Goal: Information Seeking & Learning: Learn about a topic

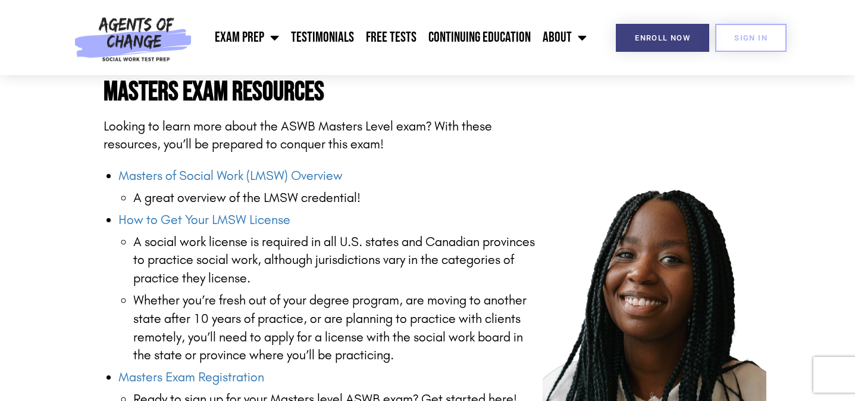
scroll to position [1444, 0]
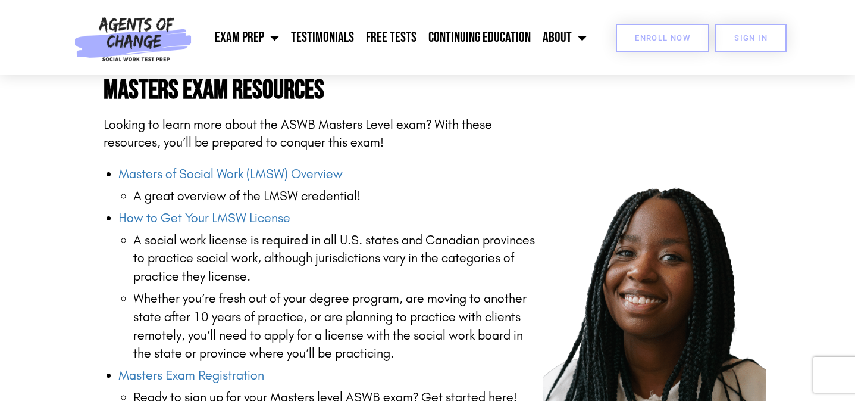
click at [643, 46] on link "Enroll Now" at bounding box center [662, 38] width 93 height 28
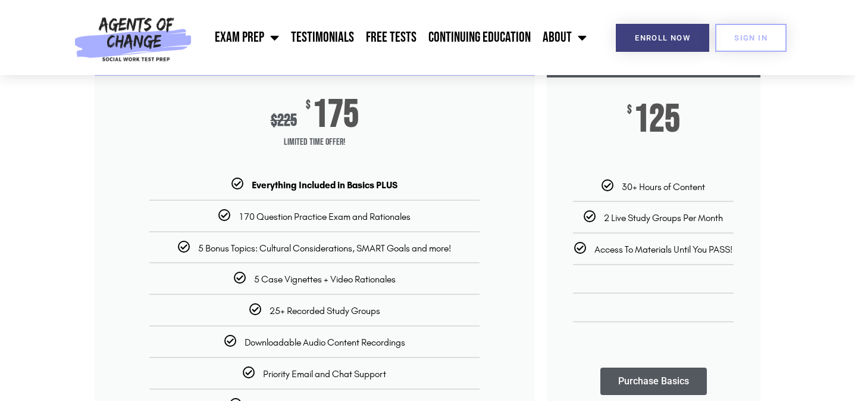
scroll to position [182, 0]
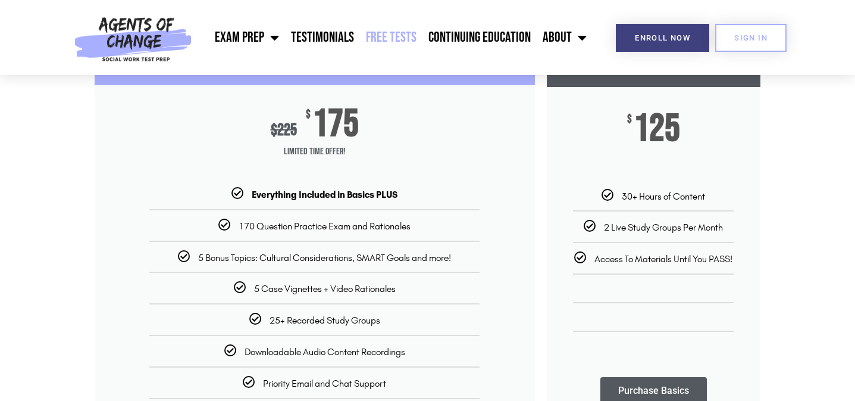
click at [386, 40] on link "Free Tests" at bounding box center [391, 38] width 62 height 30
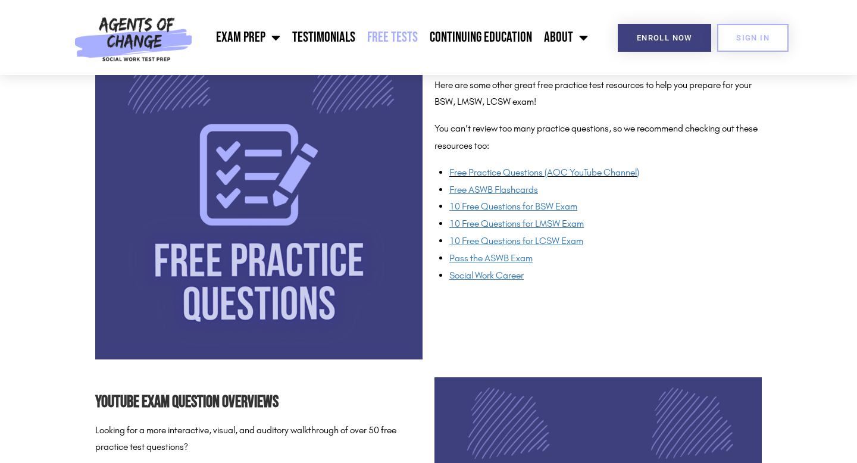
scroll to position [919, 0]
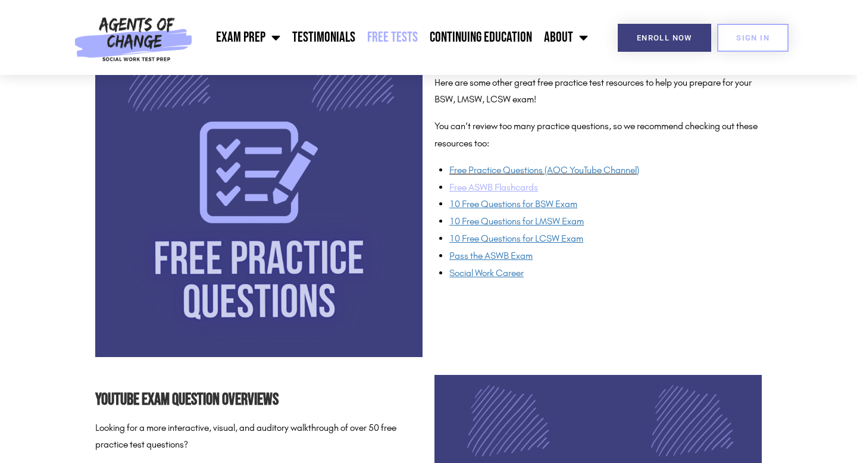
click at [504, 186] on u "Free ASWB Flashcards" at bounding box center [493, 187] width 89 height 11
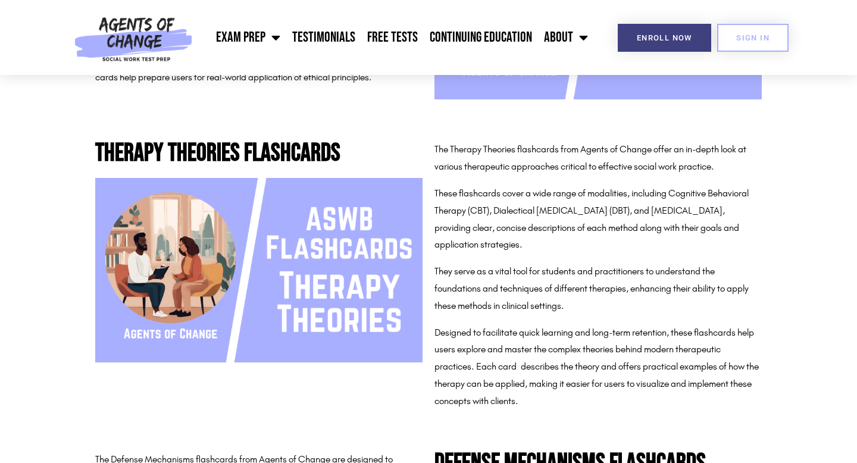
scroll to position [753, 0]
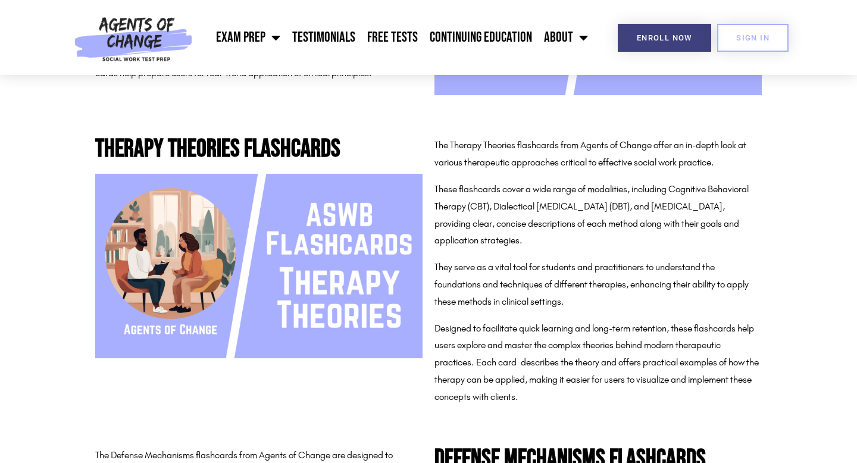
click at [246, 157] on h2 "Therapy Theories Flashcards" at bounding box center [258, 149] width 327 height 25
click at [285, 311] on img at bounding box center [258, 266] width 327 height 184
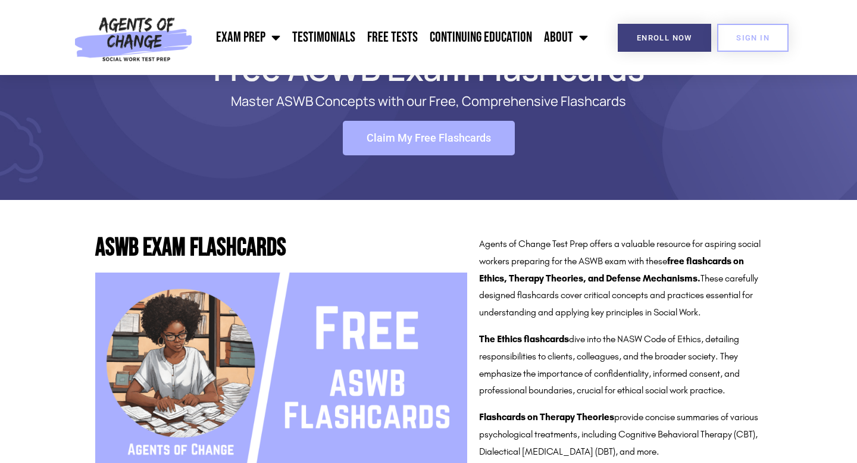
scroll to position [0, 0]
